Goal: Task Accomplishment & Management: Manage account settings

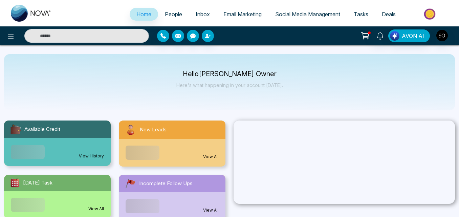
select select "*"
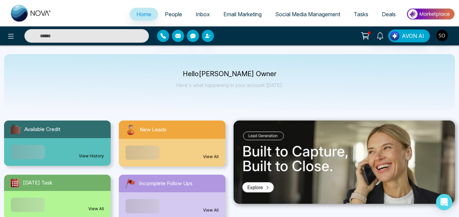
click at [164, 18] on link "People" at bounding box center [173, 14] width 31 height 13
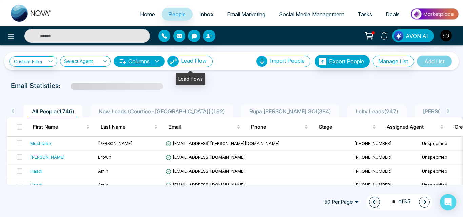
click at [199, 65] on button "Lead Flow" at bounding box center [189, 62] width 45 height 12
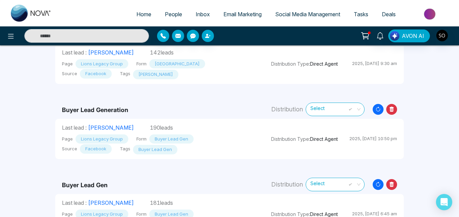
scroll to position [50, 0]
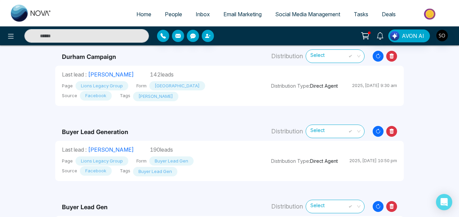
click at [429, 122] on div "Home People Inbox Email Marketing Social Media Management Tasks Deals AVON AI L…" at bounding box center [229, 182] width 459 height 464
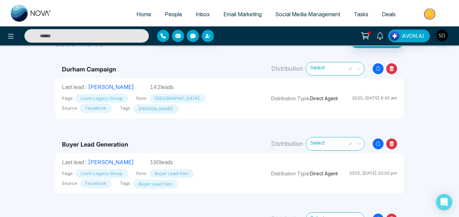
scroll to position [58, 0]
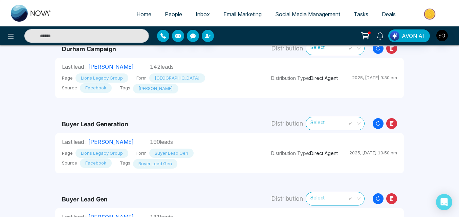
click at [446, 116] on div "Home People Inbox Email Marketing Social Media Management Tasks Deals AVON AI L…" at bounding box center [229, 174] width 459 height 464
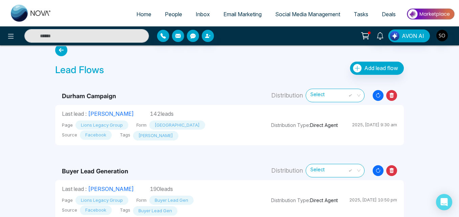
scroll to position [13, 0]
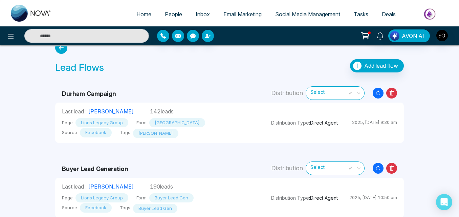
click at [432, 75] on div "Home People Inbox Email Marketing Social Media Management Tasks Deals AVON AI L…" at bounding box center [229, 219] width 459 height 464
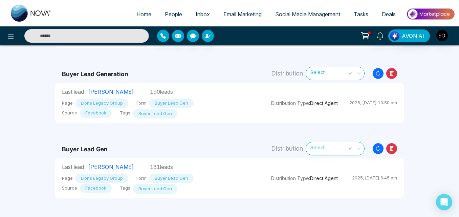
scroll to position [0, 0]
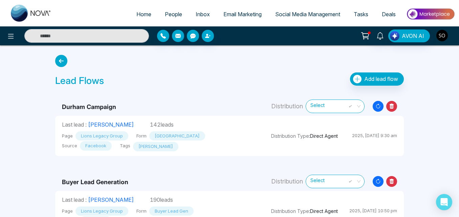
click at [443, 32] on img "button" at bounding box center [443, 36] width 12 height 12
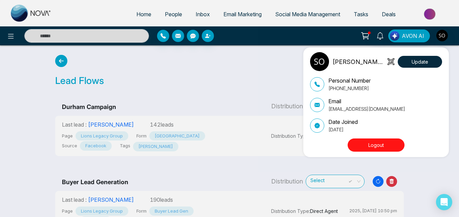
click at [367, 146] on button "Logout" at bounding box center [376, 145] width 57 height 13
